Goal: Communication & Community: Answer question/provide support

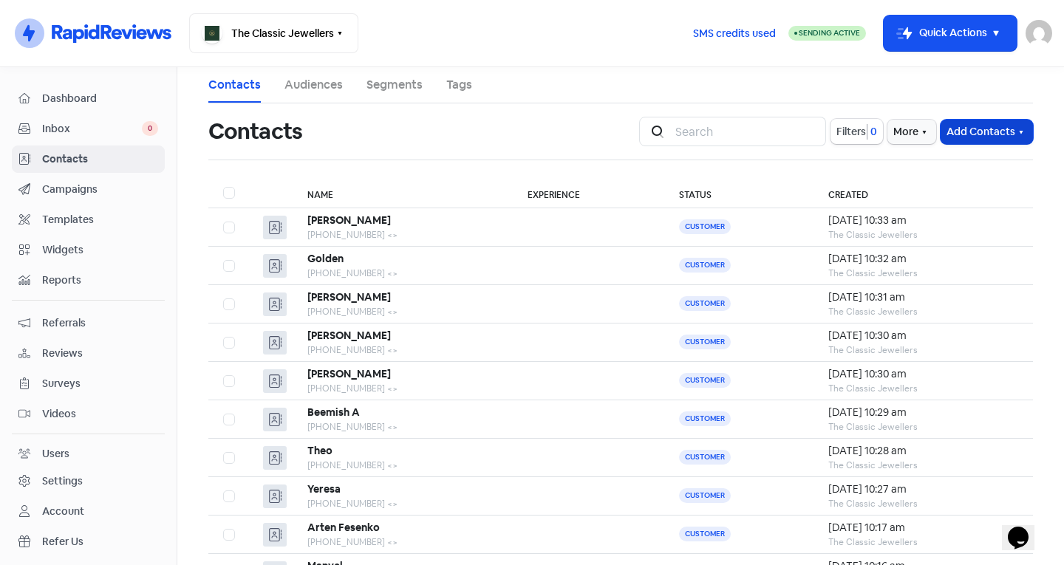
click at [975, 136] on button "Add Contacts" at bounding box center [987, 132] width 92 height 24
click at [912, 158] on button "Add a contact" at bounding box center [946, 164] width 172 height 30
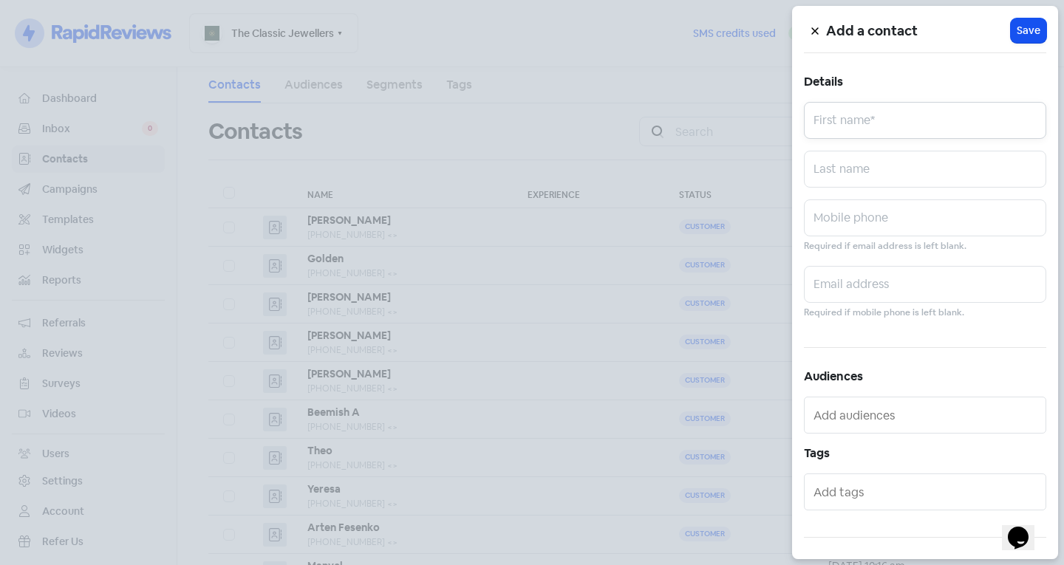
click at [869, 128] on input "text" at bounding box center [925, 120] width 242 height 37
type input "[PERSON_NAME]"
type input "Proudman"
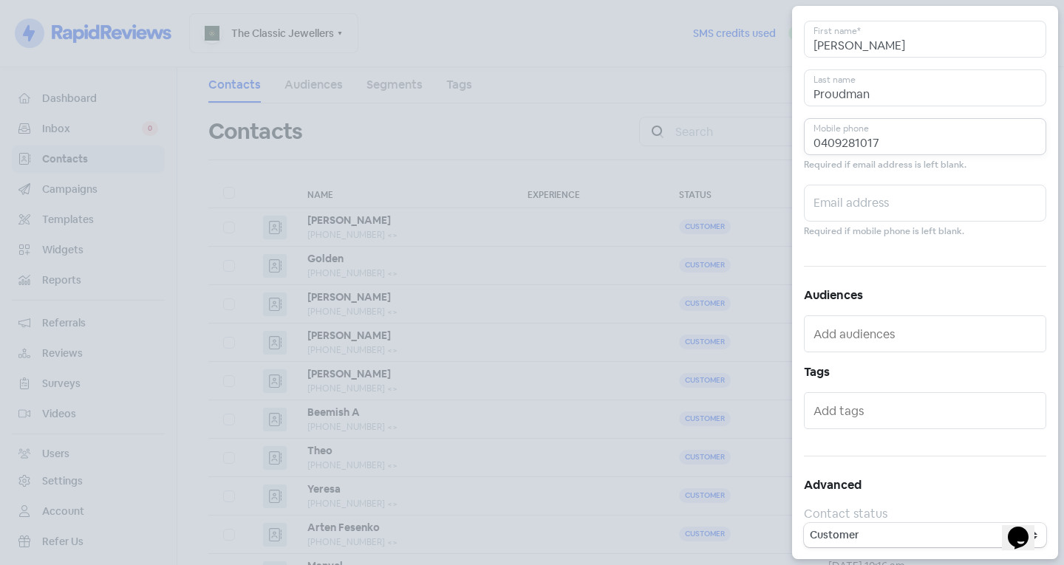
type input "0409281017"
click at [860, 405] on input "text" at bounding box center [926, 411] width 226 height 24
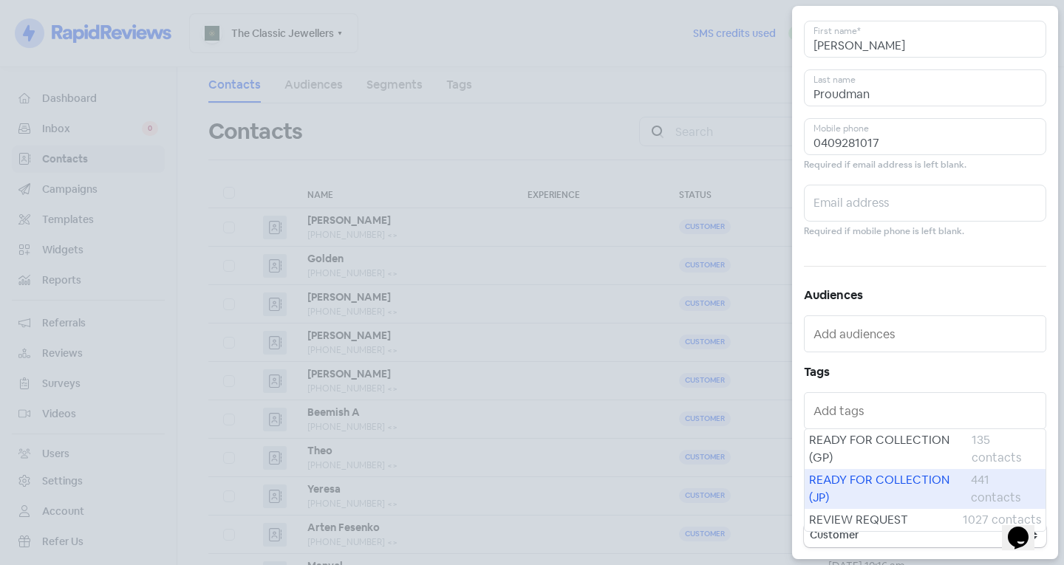
click at [840, 478] on span "READY FOR COLLECTION (JP)" at bounding box center [890, 488] width 162 height 35
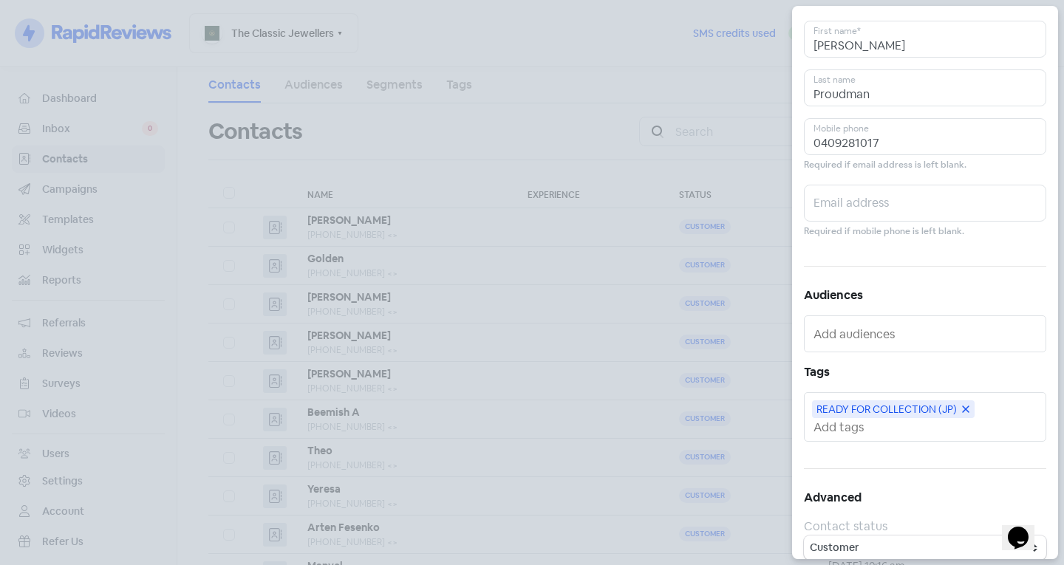
click at [842, 423] on input "text" at bounding box center [926, 428] width 226 height 16
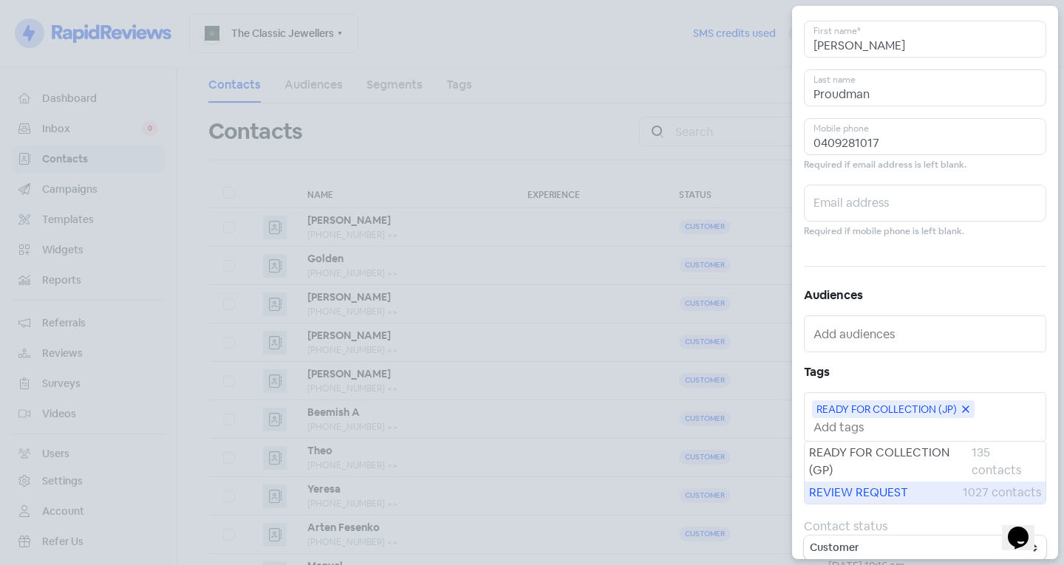
click at [836, 491] on span "REVIEW REQUEST" at bounding box center [886, 493] width 154 height 18
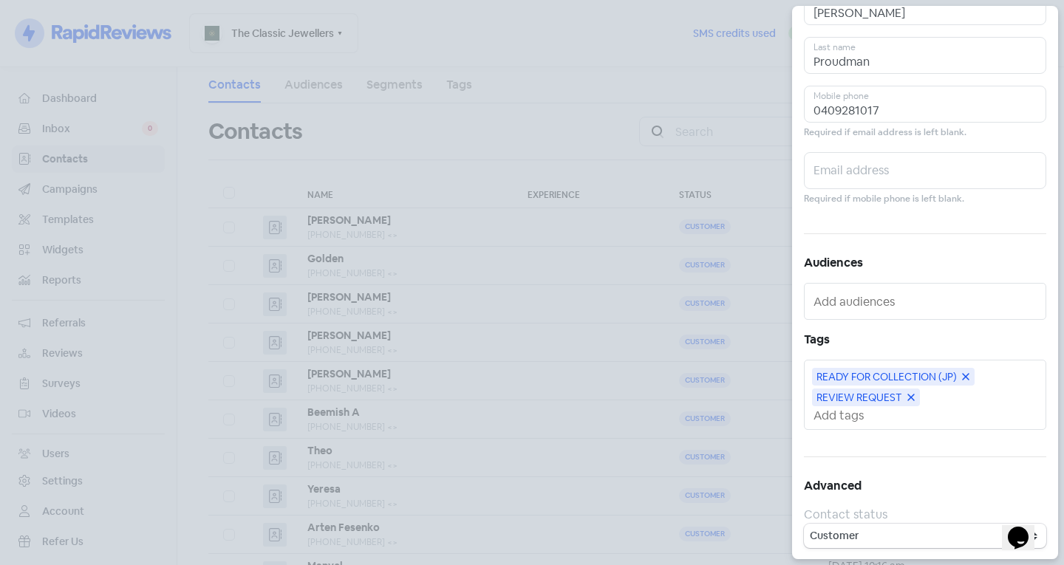
scroll to position [0, 0]
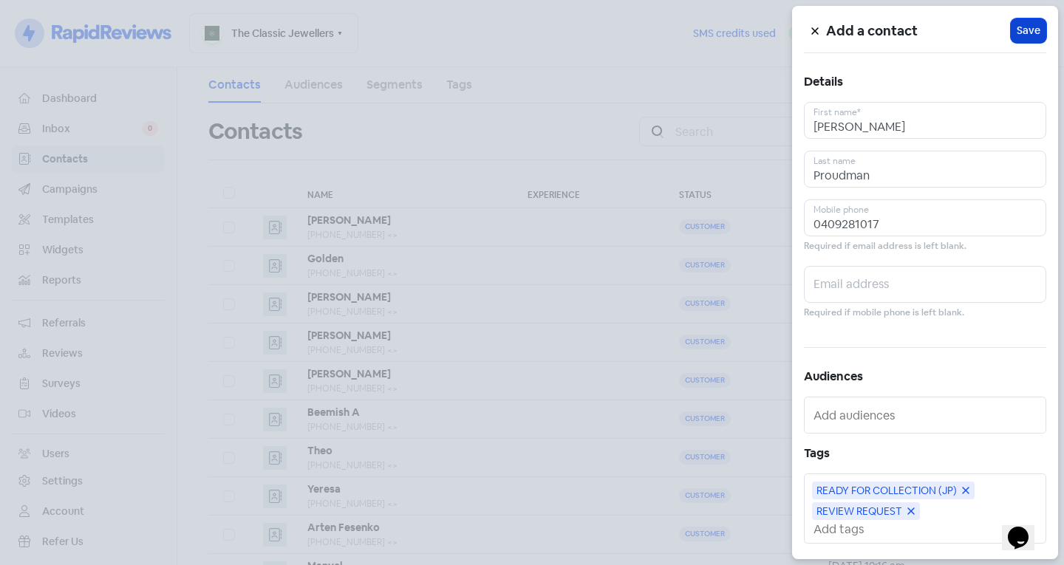
click at [1026, 32] on span "Save" at bounding box center [1029, 31] width 24 height 16
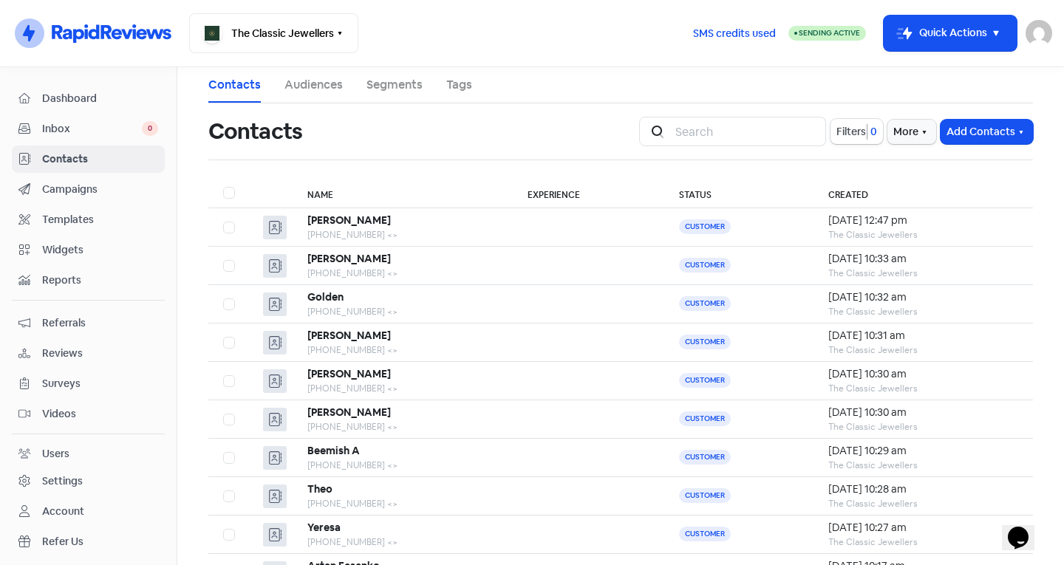
click at [983, 117] on div "Icon For Search Filters 0 More Add Contacts" at bounding box center [836, 132] width 394 height 30
click at [967, 135] on button "Add Contacts" at bounding box center [987, 132] width 92 height 24
click at [938, 164] on button "Add a contact" at bounding box center [946, 164] width 172 height 30
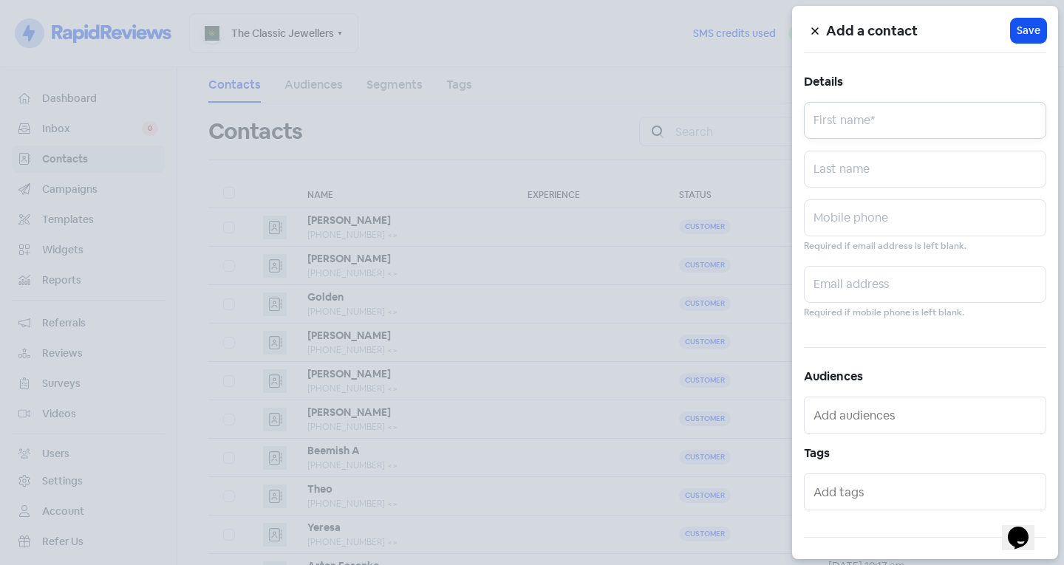
click at [915, 126] on input "text" at bounding box center [925, 120] width 242 height 37
type input "[PERSON_NAME]"
type input "Tan"
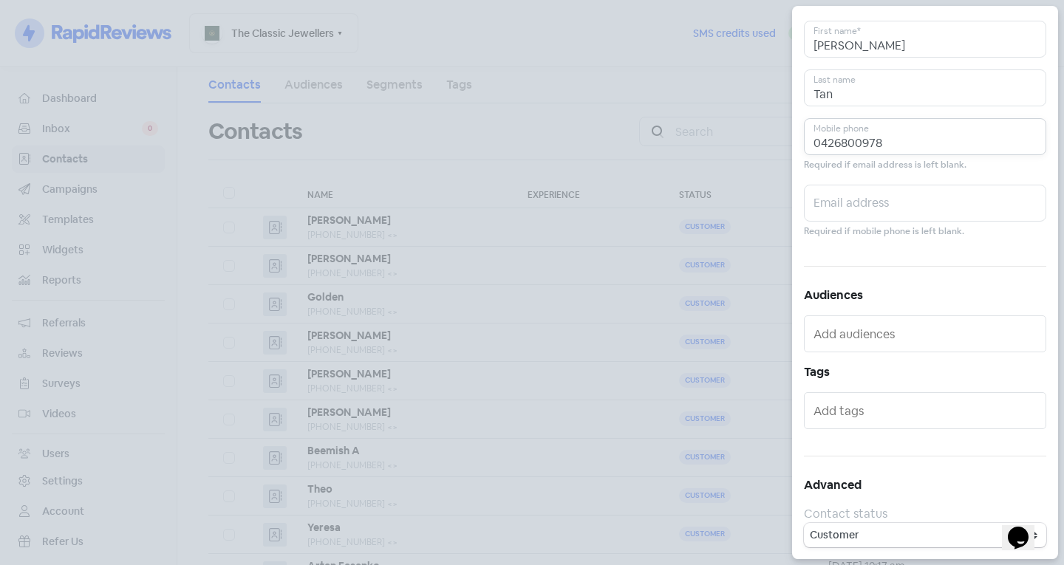
type input "0426800978"
click at [857, 403] on input "text" at bounding box center [926, 411] width 226 height 24
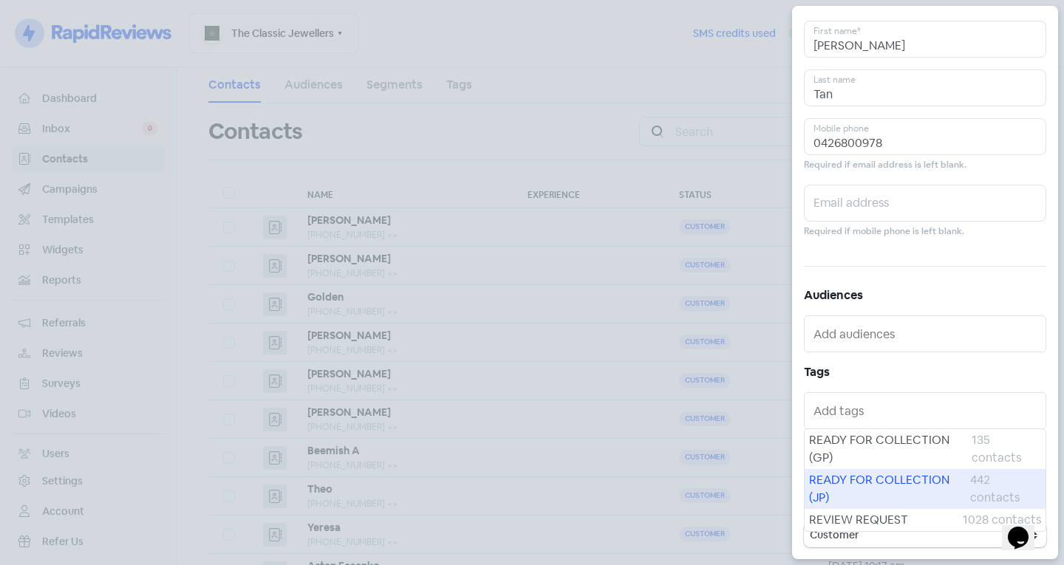
click at [842, 482] on span "READY FOR COLLECTION (JP)" at bounding box center [889, 488] width 161 height 35
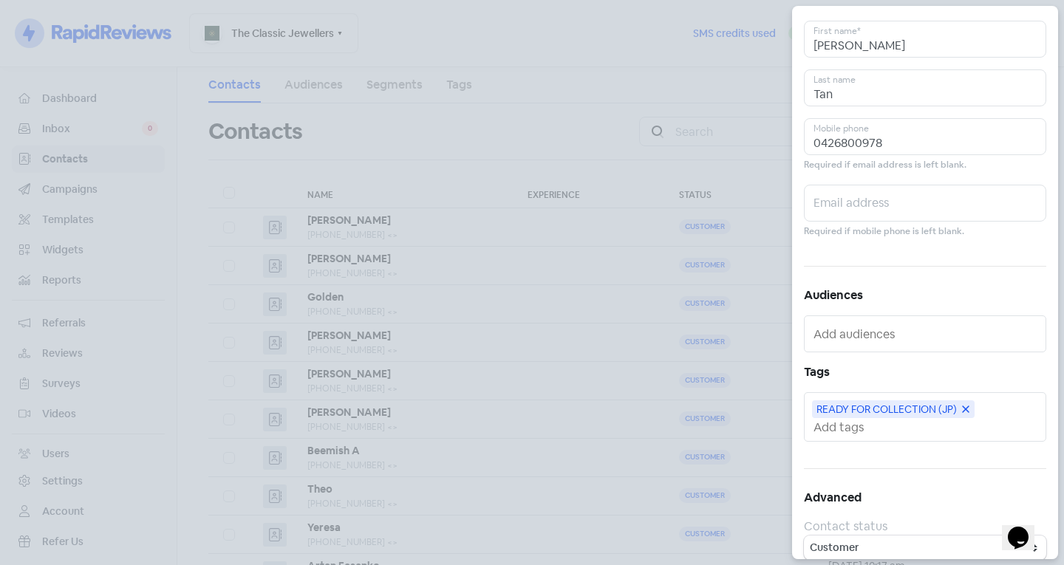
click at [842, 423] on input "text" at bounding box center [926, 428] width 226 height 16
click at [862, 430] on input "text" at bounding box center [926, 428] width 226 height 16
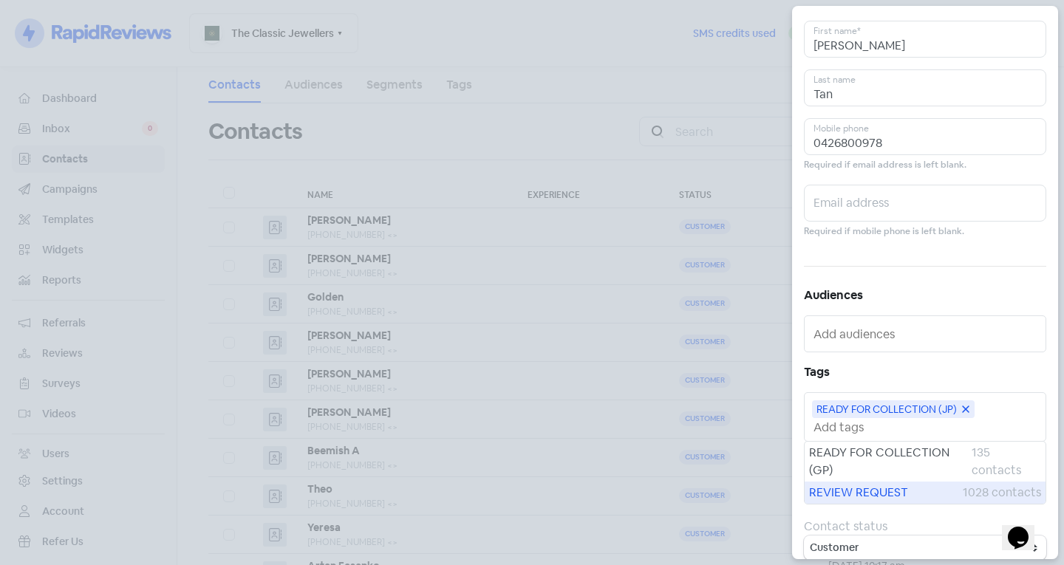
click at [847, 491] on span "REVIEW REQUEST" at bounding box center [886, 493] width 154 height 18
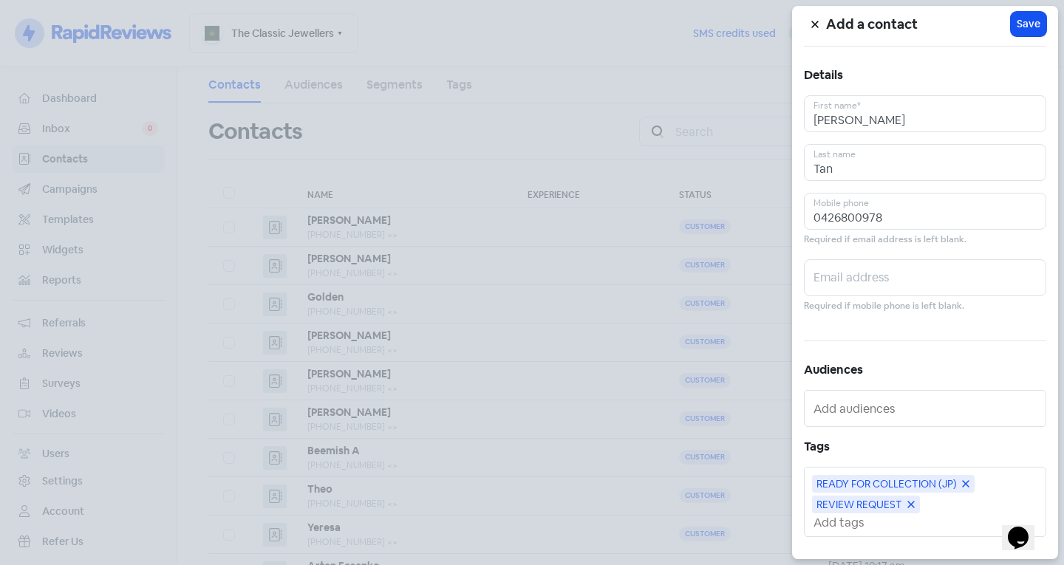
scroll to position [0, 0]
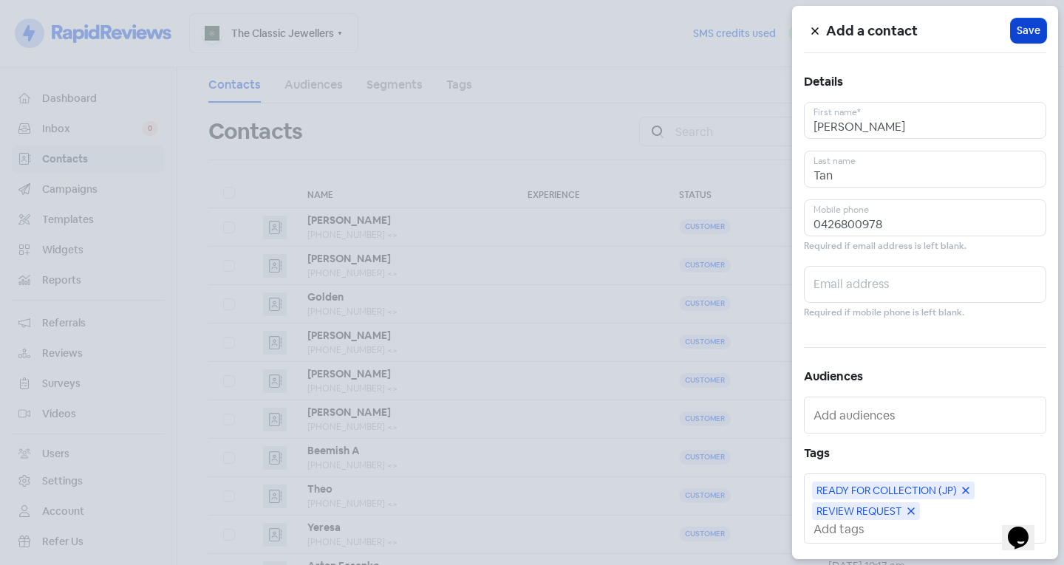
click at [1017, 33] on span "Save" at bounding box center [1029, 31] width 24 height 16
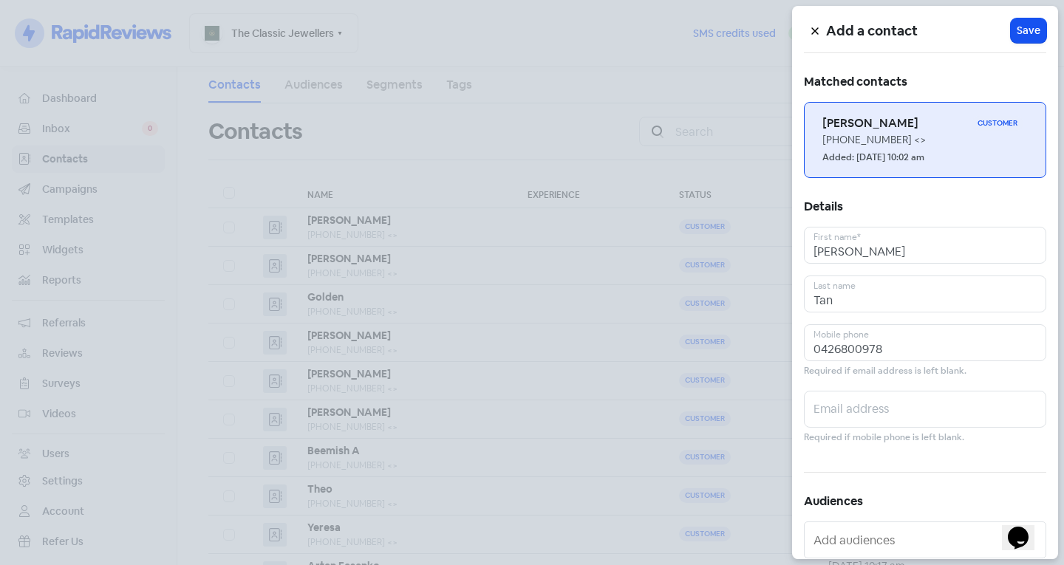
click at [852, 149] on div "Added: [DATE] 10:02 am" at bounding box center [924, 157] width 205 height 18
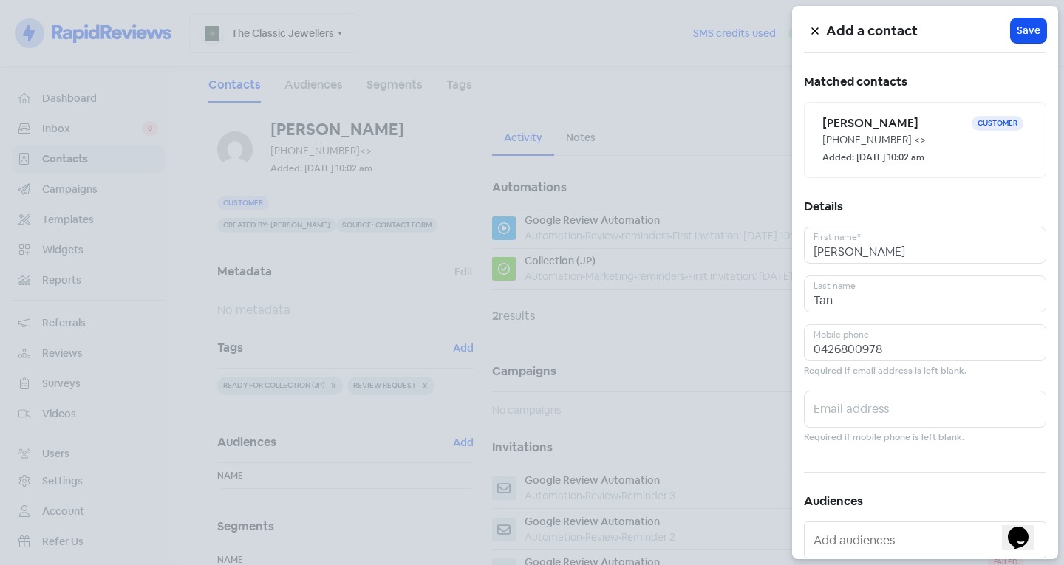
click at [301, 284] on div at bounding box center [532, 282] width 1064 height 565
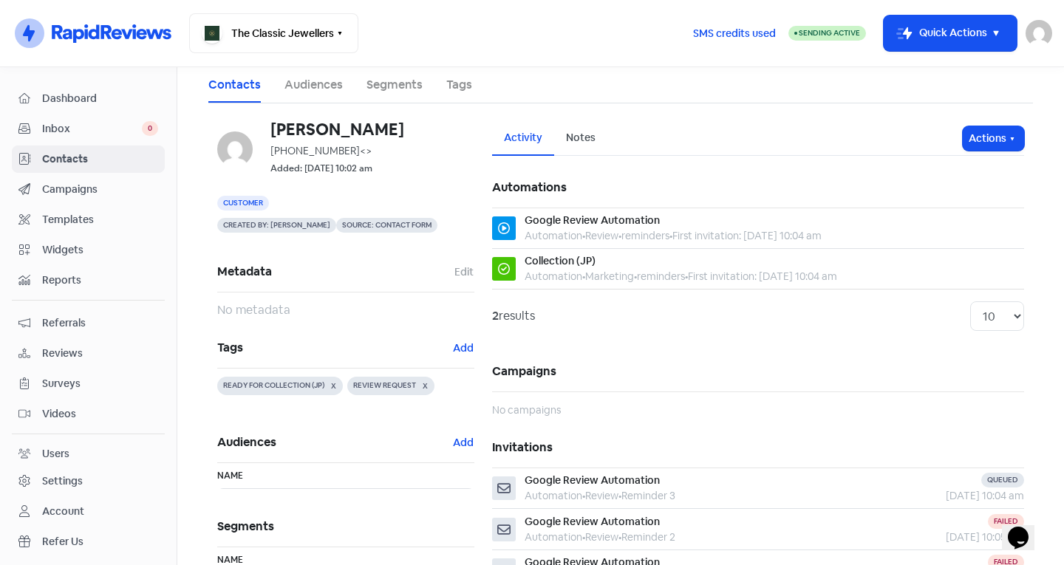
click at [115, 128] on span "Inbox" at bounding box center [92, 129] width 100 height 16
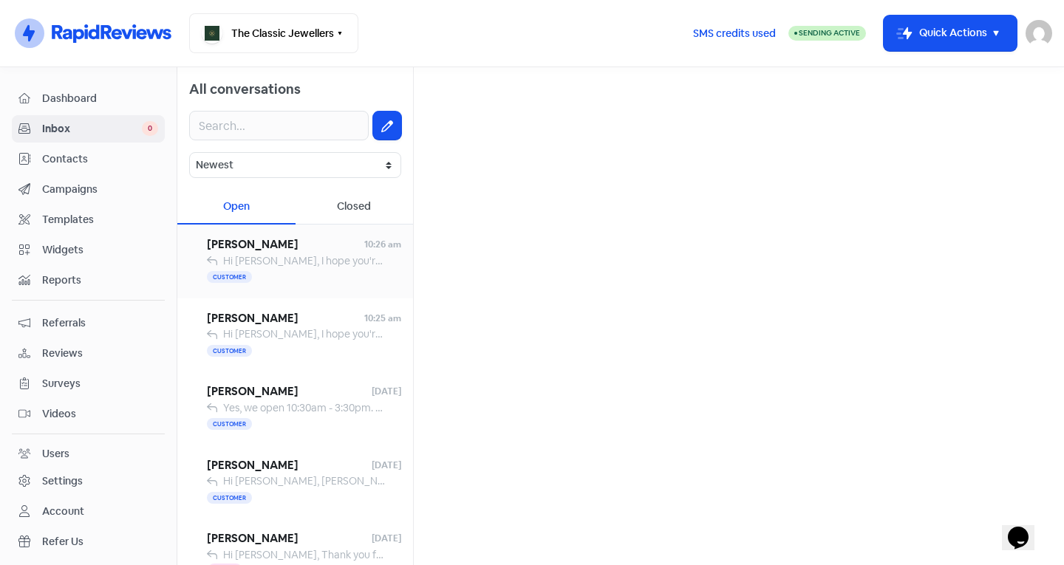
click at [296, 265] on span "Hi [PERSON_NAME], I hope you're doing well! I am delighted to inform you that y…" at bounding box center [924, 260] width 1403 height 13
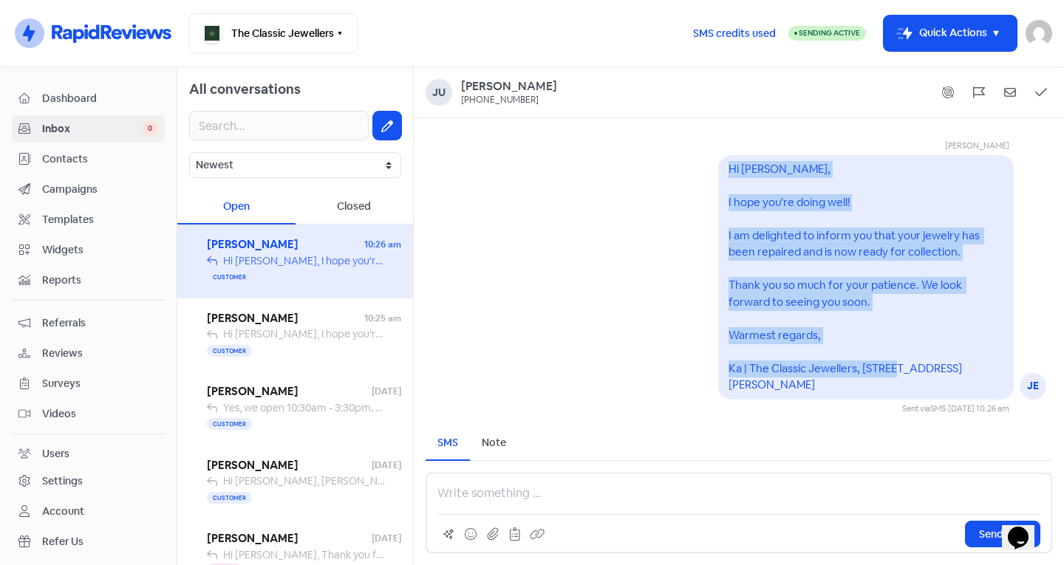
drag, startPoint x: 941, startPoint y: 386, endPoint x: 681, endPoint y: 168, distance: 338.8
click at [681, 168] on div "[PERSON_NAME] JE Hi [PERSON_NAME], I hope you're doing well! I am delighted to …" at bounding box center [739, 265] width 650 height 299
copy pre "Hi [PERSON_NAME], I hope you're doing well! I am delighted to inform you that y…"
click at [373, 120] on button at bounding box center [387, 126] width 28 height 28
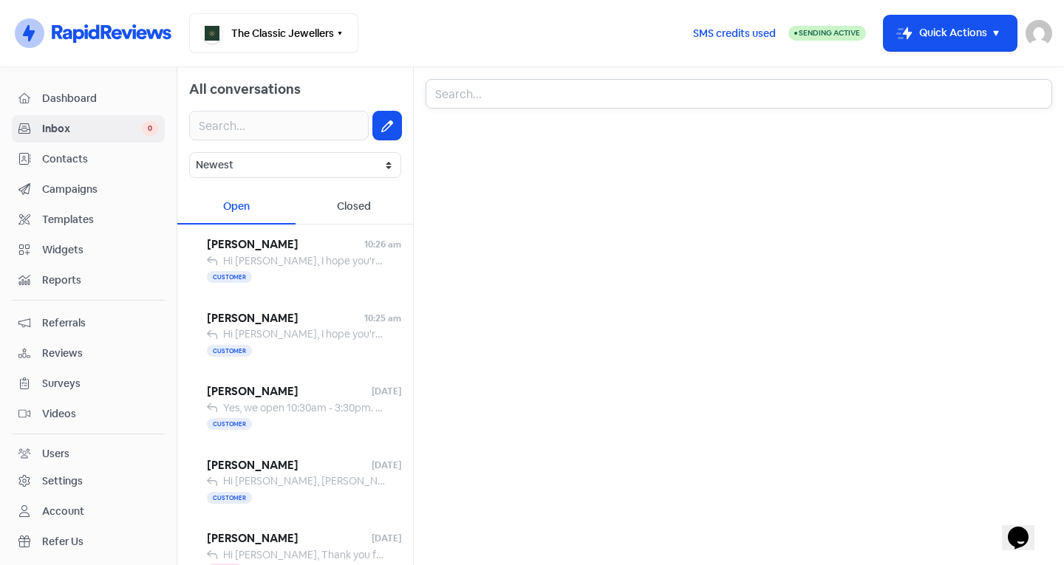
click at [507, 95] on input "text" at bounding box center [739, 94] width 627 height 30
type input "[PERSON_NAME]"
click at [477, 148] on div "[PERSON_NAME]" at bounding box center [738, 142] width 601 height 18
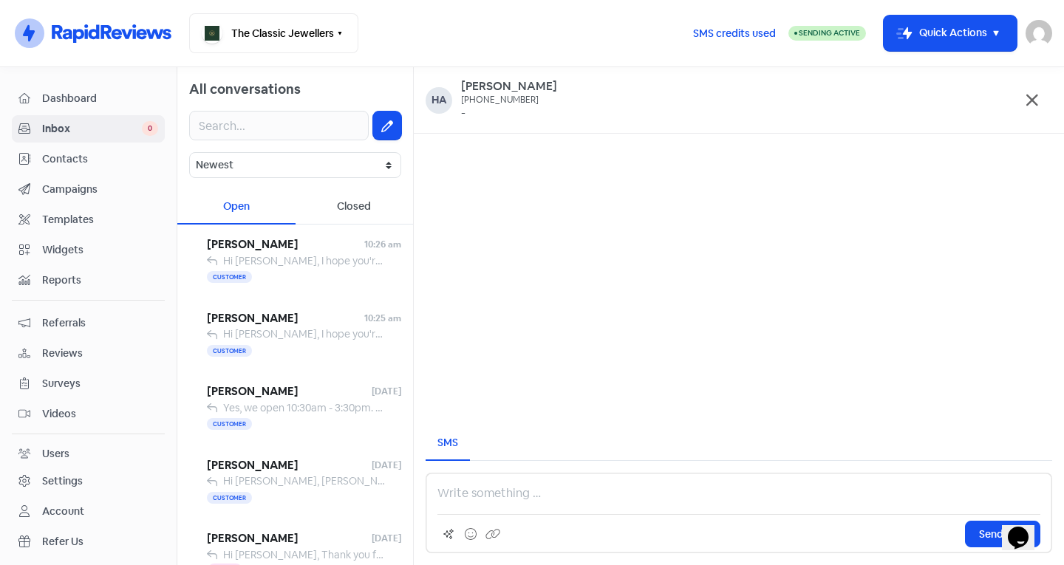
click at [496, 478] on div "Send SMS" at bounding box center [739, 513] width 627 height 81
click at [482, 484] on div "Send SMS" at bounding box center [739, 513] width 627 height 81
click at [469, 497] on p at bounding box center [738, 494] width 603 height 18
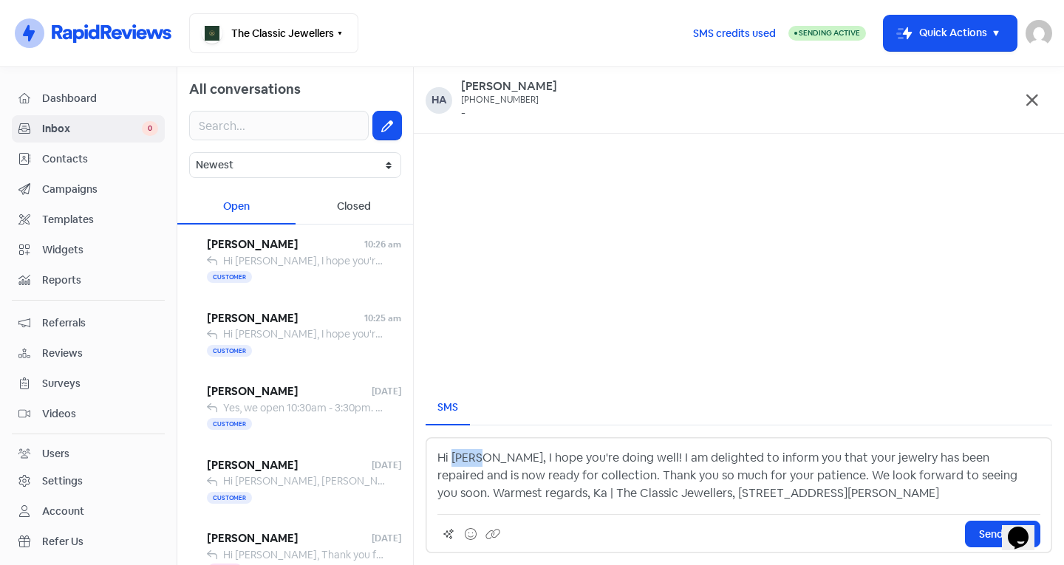
drag, startPoint x: 474, startPoint y: 460, endPoint x: 454, endPoint y: 459, distance: 20.0
click at [454, 459] on p "Hi [PERSON_NAME], I hope you're doing well! I am delighted to inform you that y…" at bounding box center [738, 475] width 603 height 53
click at [488, 462] on p "Hi [PERSON_NAME], I hope you're doing well! I am delighted to inform you that y…" at bounding box center [738, 475] width 603 height 53
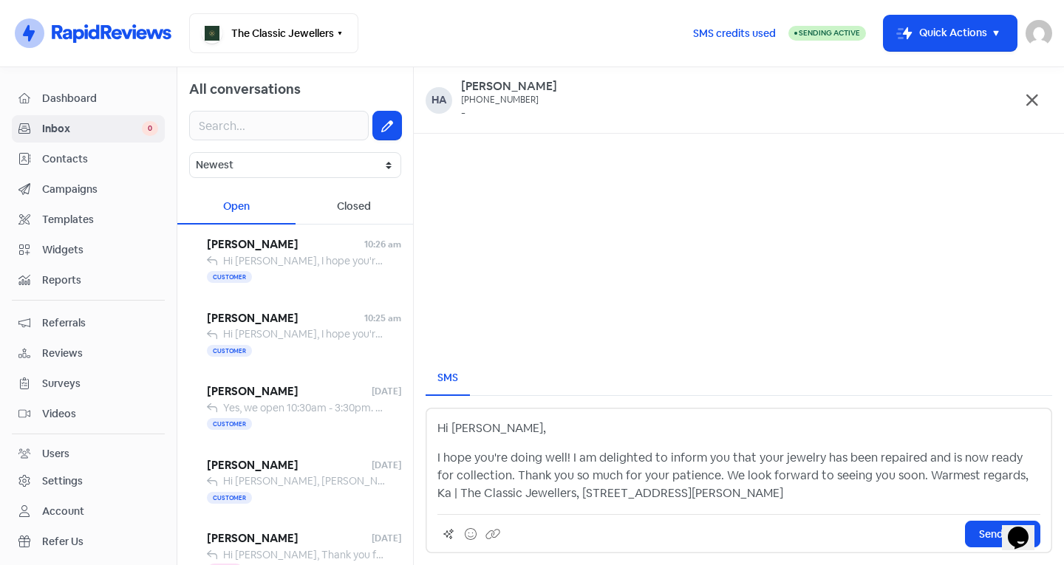
click at [496, 480] on p "I hope you're doing well! I am delighted to inform you that your jewelry has be…" at bounding box center [738, 475] width 603 height 53
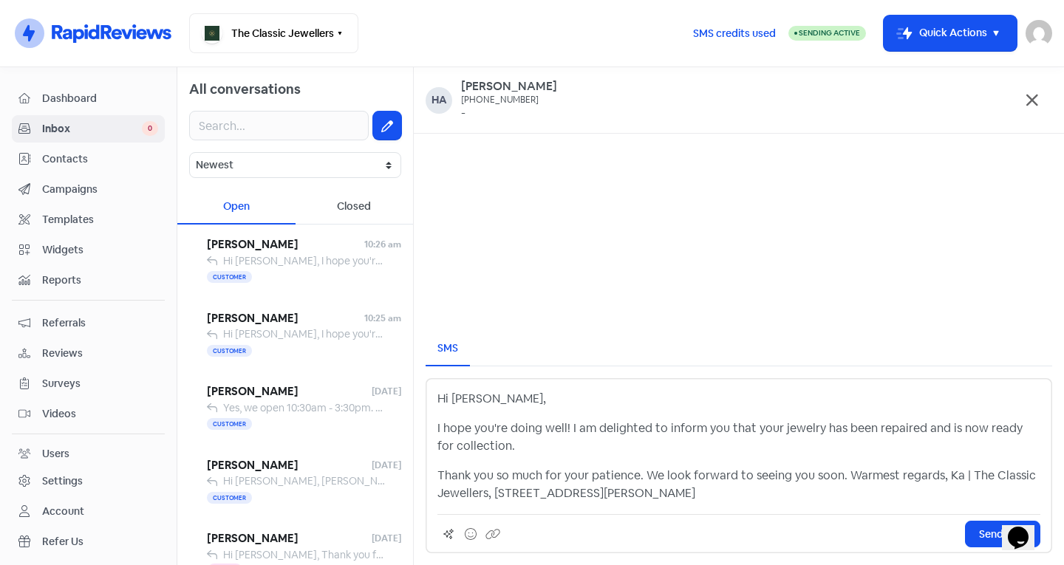
click at [839, 480] on p "Thank you so much for your patience. We look forward to seeing you soon. Warmes…" at bounding box center [738, 484] width 603 height 35
click at [846, 477] on p "Thank you so much for your patience. We look forward to seeing you soon. Warmes…" at bounding box center [738, 484] width 603 height 35
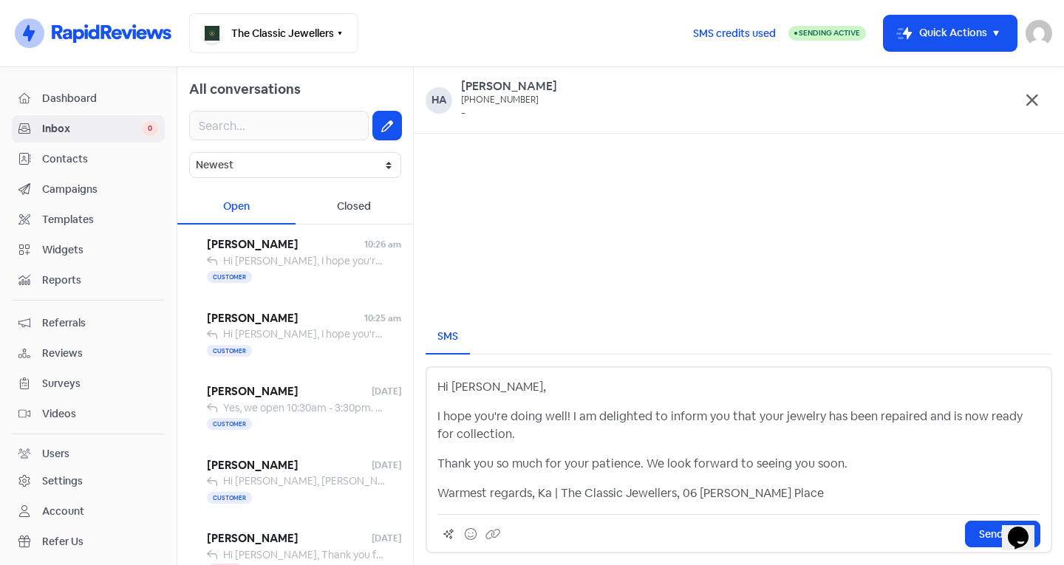
click at [537, 494] on p "Warmest regards, Ka | The Classic Jewellers, 06 [PERSON_NAME] Place" at bounding box center [738, 494] width 603 height 18
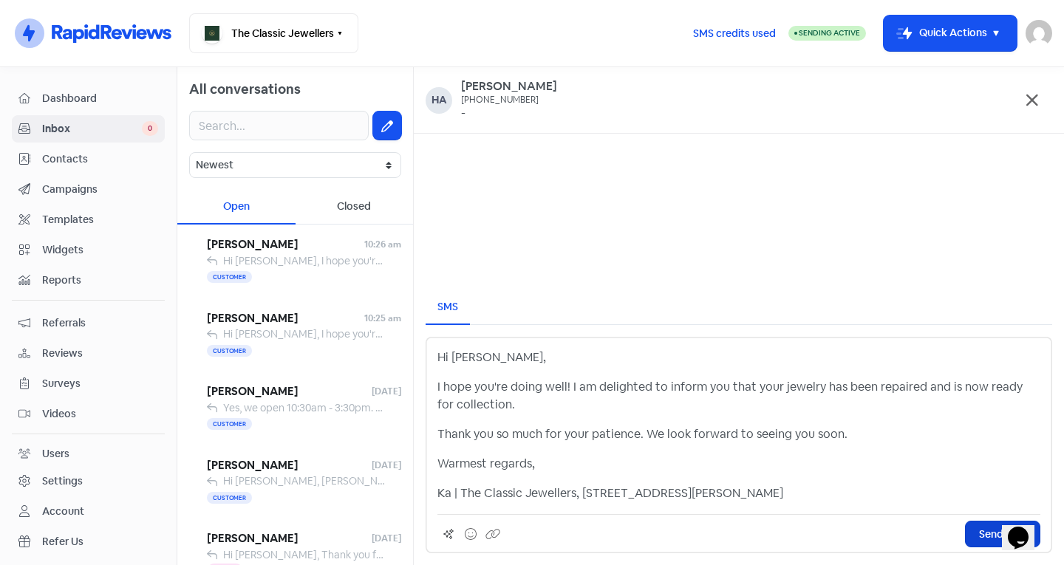
click at [989, 538] on span "Send SMS" at bounding box center [1002, 535] width 47 height 16
